Goal: Task Accomplishment & Management: Use online tool/utility

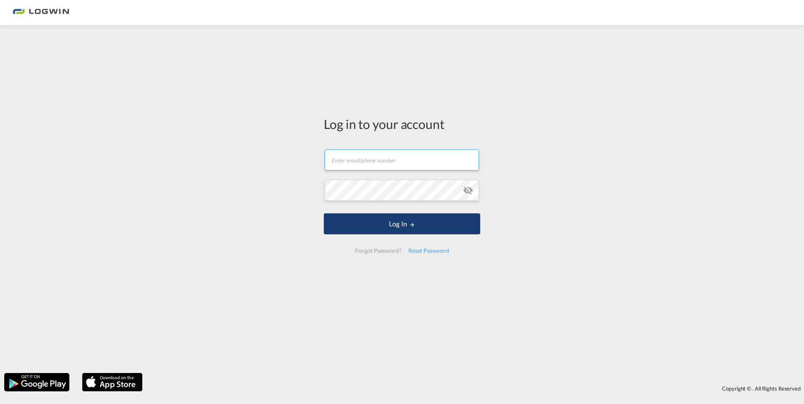
type input "[EMAIL_ADDRESS][PERSON_NAME][DOMAIN_NAME]"
click at [392, 225] on button "Log In" at bounding box center [402, 224] width 156 height 21
